Goal: Information Seeking & Learning: Learn about a topic

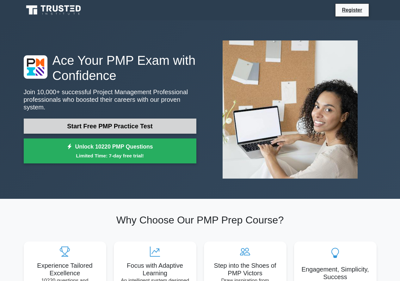
click at [112, 123] on link "Start Free PMP Practice Test" at bounding box center [110, 126] width 173 height 15
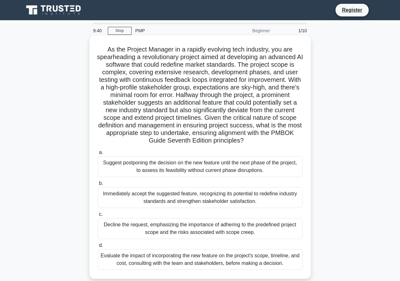
click at [206, 157] on div "Suggest postponing the decision on the new feature until the next phase of the …" at bounding box center [200, 166] width 205 height 21
click at [98, 155] on input "a. Suggest postponing the decision on the new feature until the next phase of t…" at bounding box center [98, 153] width 0 height 4
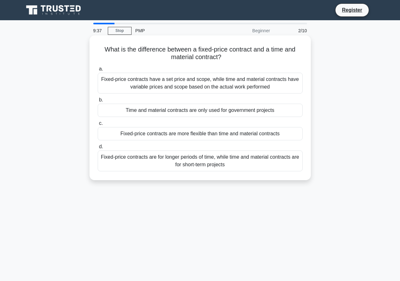
click at [183, 93] on div "Fixed-price contracts have a set price and scope, while time and material contr…" at bounding box center [200, 83] width 205 height 21
click at [98, 71] on input "a. Fixed-price contracts have a set price and scope, while time and material co…" at bounding box center [98, 69] width 0 height 4
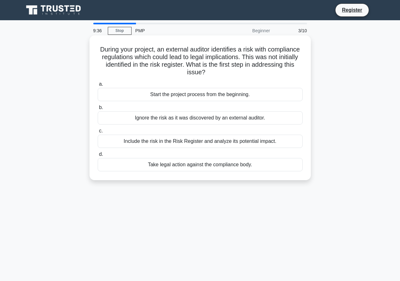
click at [177, 98] on div "Start the project process from the beginning." at bounding box center [200, 94] width 205 height 13
click at [98, 86] on input "a. Start the project process from the beginning." at bounding box center [98, 84] width 0 height 4
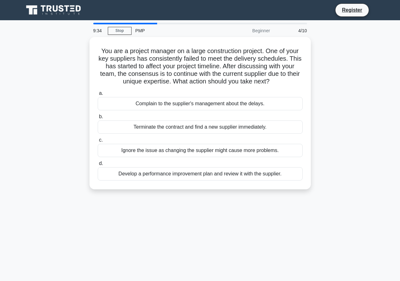
click at [177, 98] on div "Complain to the supplier's management about the delays." at bounding box center [200, 103] width 205 height 13
click at [98, 96] on input "a. Complain to the supplier's management about the delays." at bounding box center [98, 93] width 0 height 4
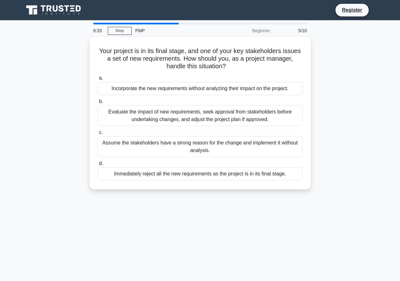
click at [177, 98] on label "b. Evaluate the impact of new requirements, seek approval from stakeholders bef…" at bounding box center [200, 112] width 205 height 28
click at [98, 100] on input "b. Evaluate the impact of new requirements, seek approval from stakeholders bef…" at bounding box center [98, 102] width 0 height 4
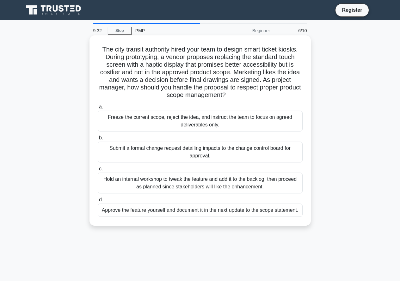
click at [174, 95] on h5 "The city transit authority hired your team to design smart ticket kiosks. Durin…" at bounding box center [200, 73] width 206 height 54
click at [171, 113] on div "Freeze the current scope, reject the idea, and instruct the team to focus on ag…" at bounding box center [200, 121] width 205 height 21
click at [98, 109] on input "a. Freeze the current scope, reject the idea, and instruct the team to focus on…" at bounding box center [98, 107] width 0 height 4
